Goal: Use online tool/utility: Utilize a website feature to perform a specific function

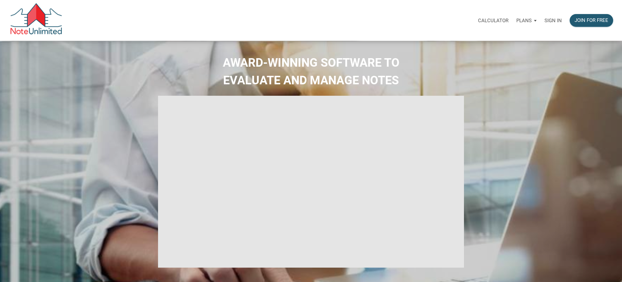
select select
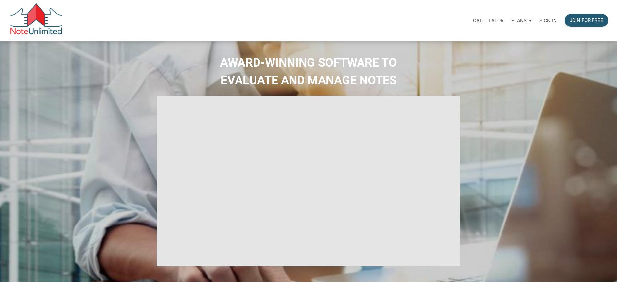
type input "Introduction to new features"
select select
click at [545, 20] on p "Sign in" at bounding box center [547, 21] width 17 height 6
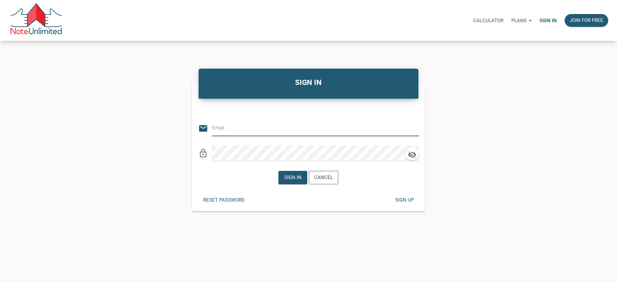
type input "[EMAIL_ADDRESS][DOMAIN_NAME]"
click at [296, 178] on div "Sign in" at bounding box center [292, 178] width 17 height 8
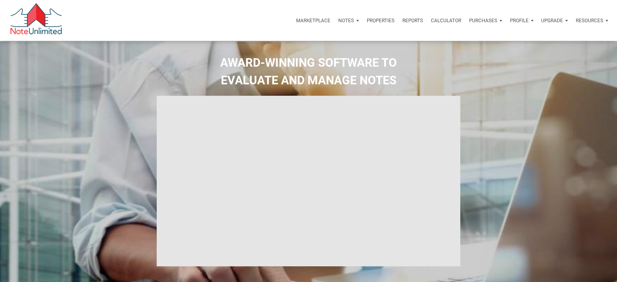
type input "Introduction to new features"
select select
click at [446, 20] on p "Calculator" at bounding box center [446, 21] width 30 height 6
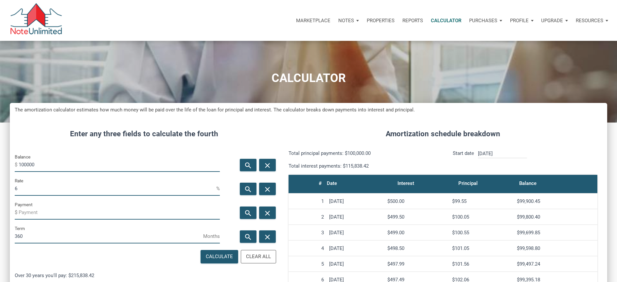
scroll to position [358, 597]
type input "1"
type input "21500"
click at [29, 185] on input "6" at bounding box center [115, 188] width 201 height 15
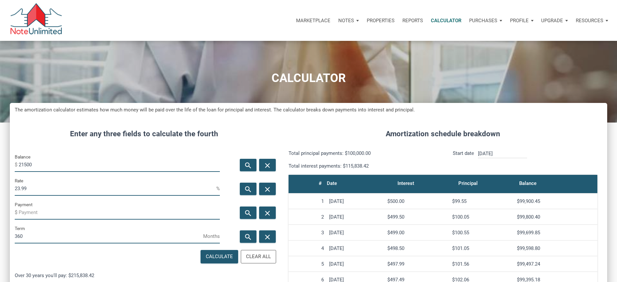
type input "23.99"
click at [26, 235] on input "360" at bounding box center [109, 236] width 188 height 15
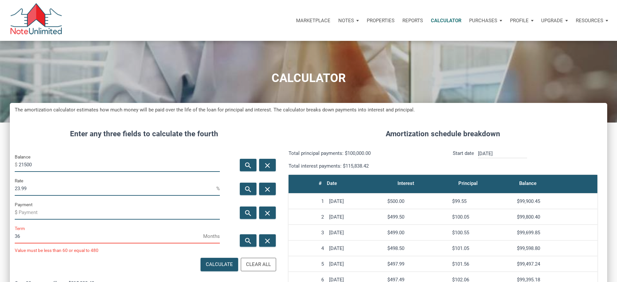
type input "3"
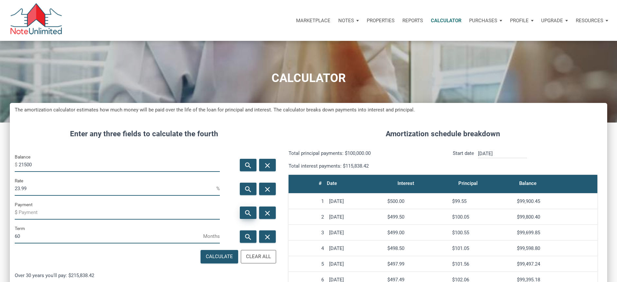
type input "60"
click at [250, 215] on icon "search" at bounding box center [248, 213] width 8 height 8
type input "-618.39"
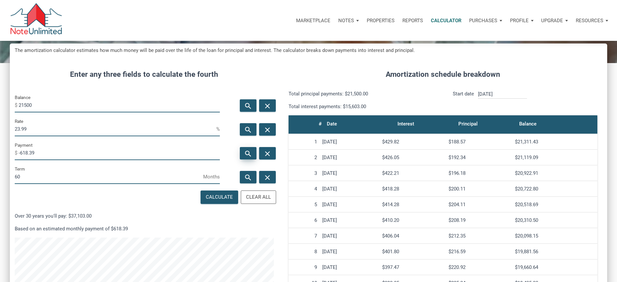
scroll to position [65, 0]
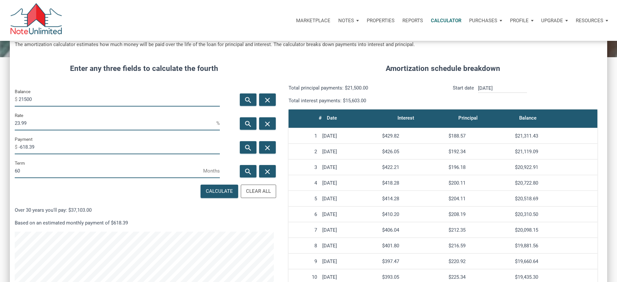
click at [31, 125] on input "23.99" at bounding box center [115, 123] width 201 height 15
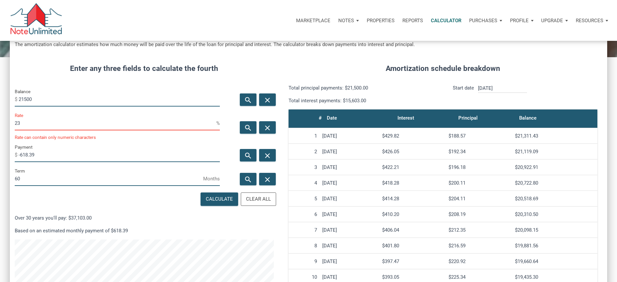
scroll to position [326678, 326439]
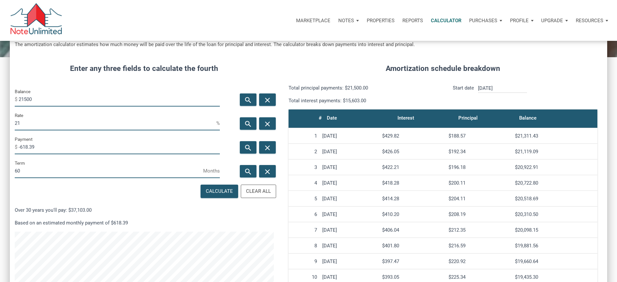
type input "2"
type input "10"
click at [228, 190] on div "Calculate" at bounding box center [219, 192] width 27 height 8
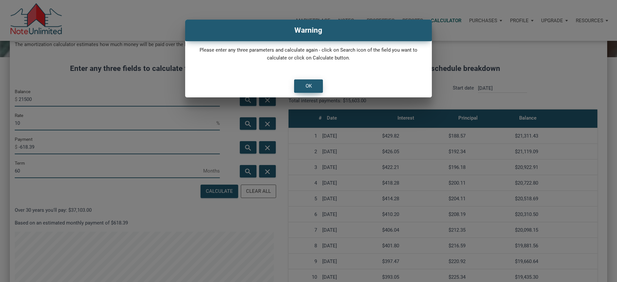
click at [307, 89] on div "OK" at bounding box center [308, 86] width 6 height 8
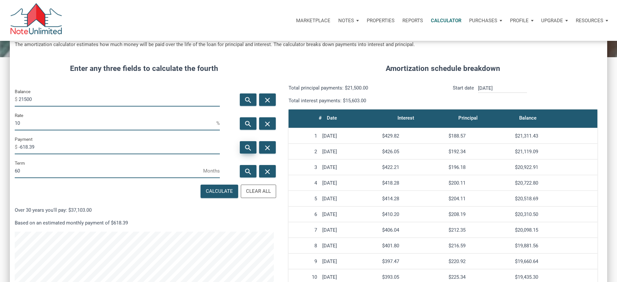
click at [246, 146] on icon "search" at bounding box center [248, 148] width 8 height 8
type input "-456.81"
click at [41, 116] on input "10" at bounding box center [115, 123] width 201 height 15
type input "1"
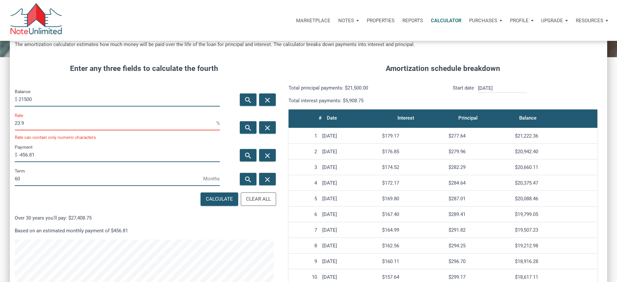
scroll to position [326678, 326439]
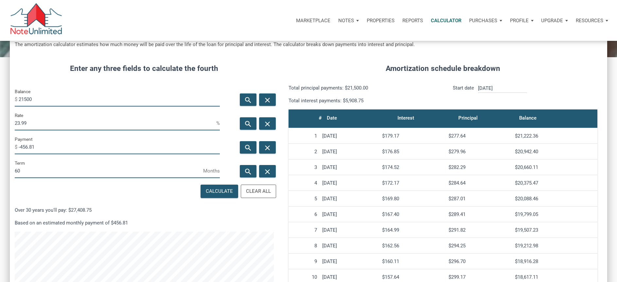
type input "23.99"
click at [214, 191] on div "Calculate" at bounding box center [219, 192] width 27 height 8
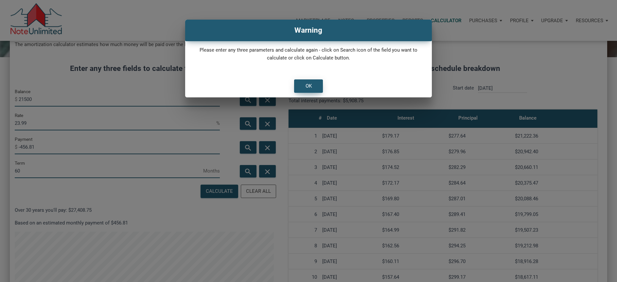
click at [299, 86] on div "OK" at bounding box center [308, 86] width 28 height 13
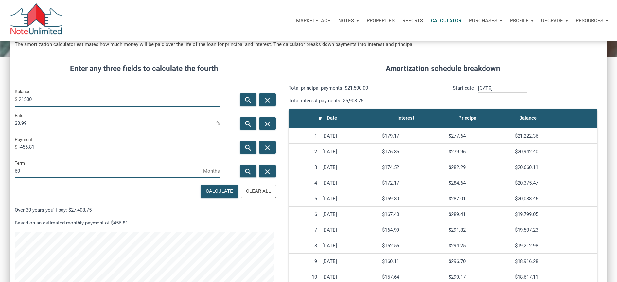
click at [53, 120] on input "23.99" at bounding box center [115, 123] width 201 height 15
click at [49, 98] on input "21500" at bounding box center [119, 99] width 201 height 15
click at [231, 196] on div "Calculate" at bounding box center [219, 191] width 37 height 13
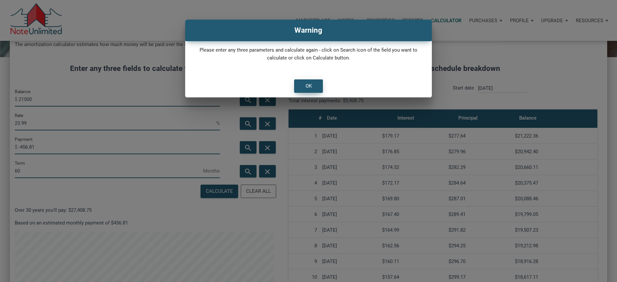
click at [300, 83] on div "OK" at bounding box center [308, 86] width 28 height 13
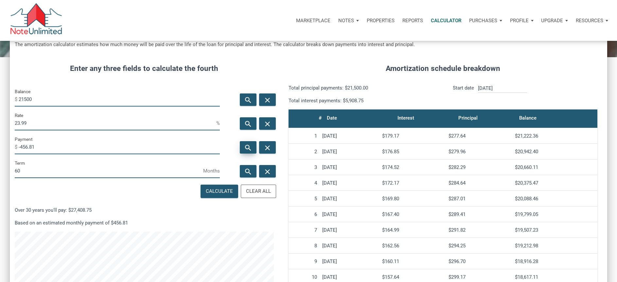
click at [247, 146] on icon "search" at bounding box center [248, 148] width 8 height 8
type input "-618.39"
click at [28, 167] on input "60" at bounding box center [109, 171] width 188 height 15
type input "6"
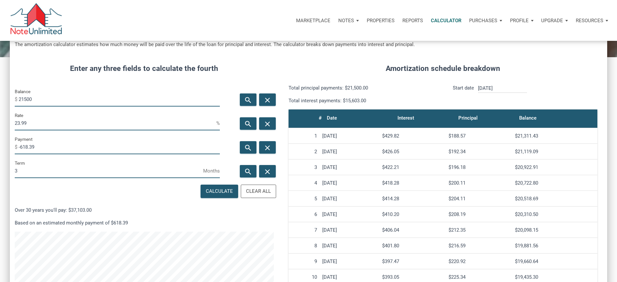
scroll to position [366, 597]
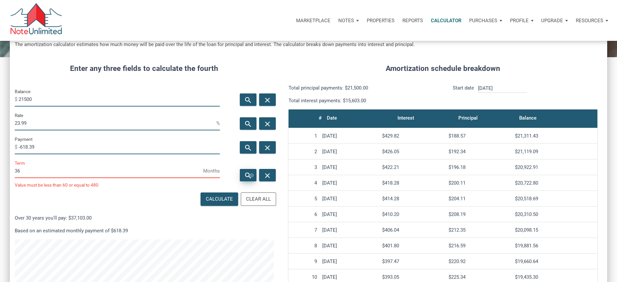
click at [252, 176] on icon "search" at bounding box center [248, 176] width 8 height 8
type input "60"
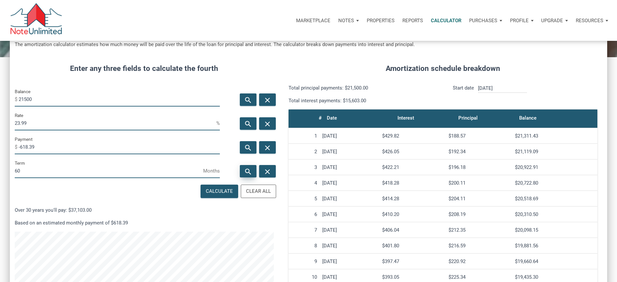
scroll to position [358, 597]
click at [247, 145] on icon "search" at bounding box center [248, 148] width 8 height 8
click at [69, 101] on input "21500" at bounding box center [119, 99] width 201 height 15
click at [54, 125] on input "23.99" at bounding box center [115, 123] width 201 height 15
click at [41, 146] on input "-618.39" at bounding box center [119, 147] width 201 height 15
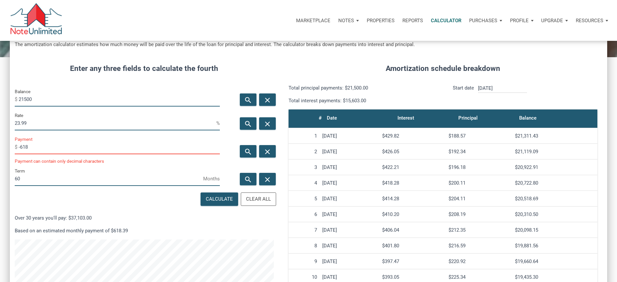
scroll to position [326678, 326439]
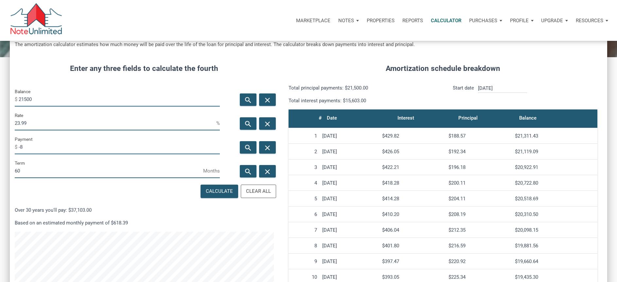
type input "-"
type input "-800"
click at [245, 172] on icon "search" at bounding box center [248, 172] width 8 height 8
type input "39"
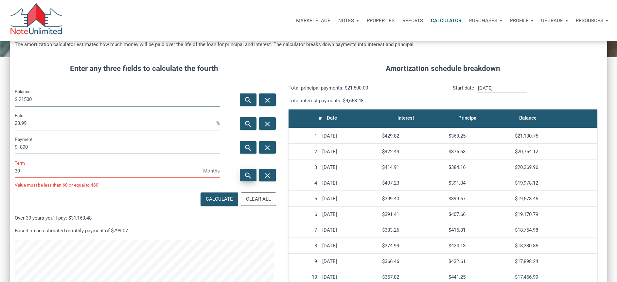
scroll to position [366, 597]
